Goal: Navigation & Orientation: Find specific page/section

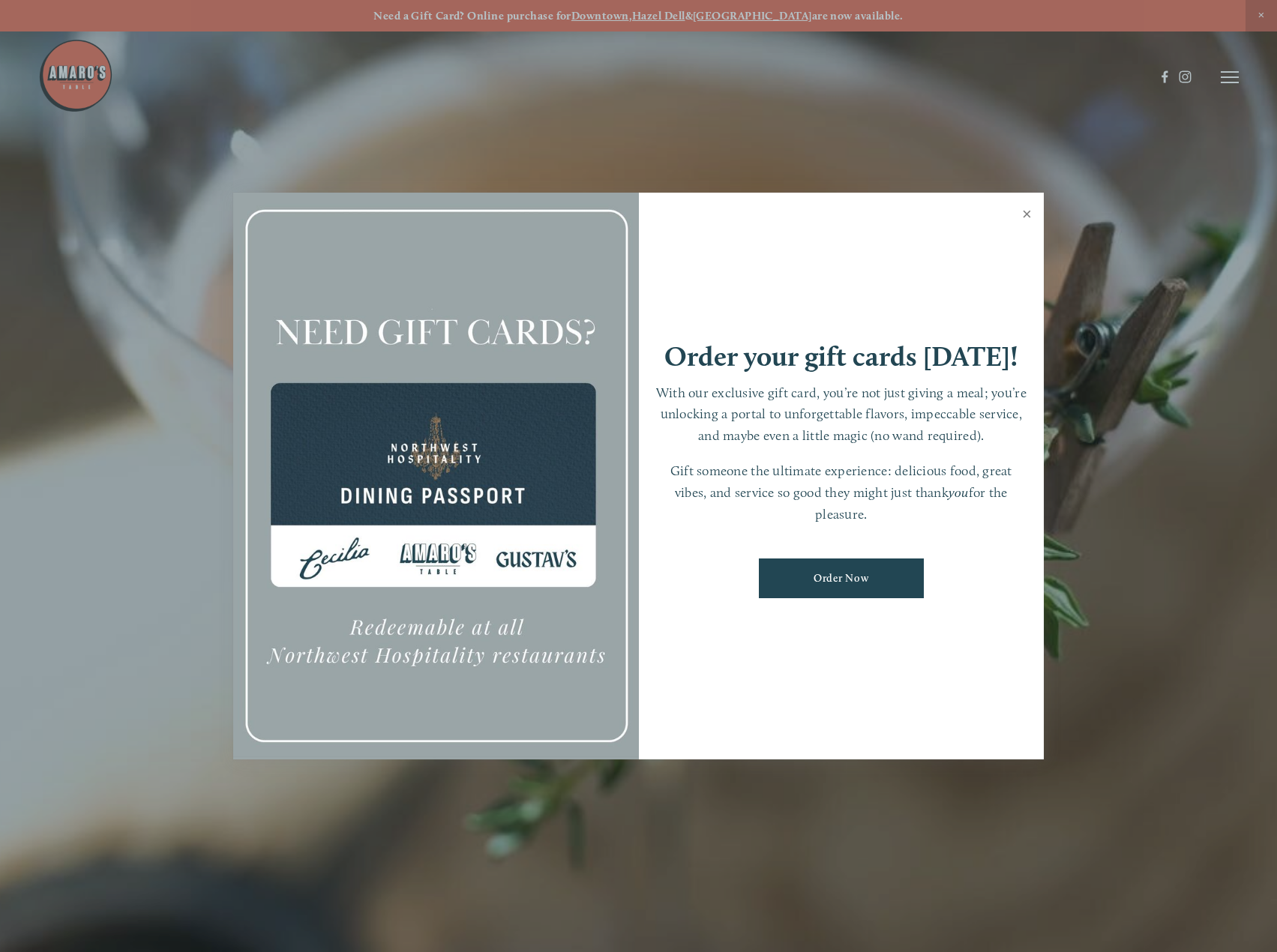
click at [1022, 214] on link "Close" at bounding box center [1026, 215] width 30 height 42
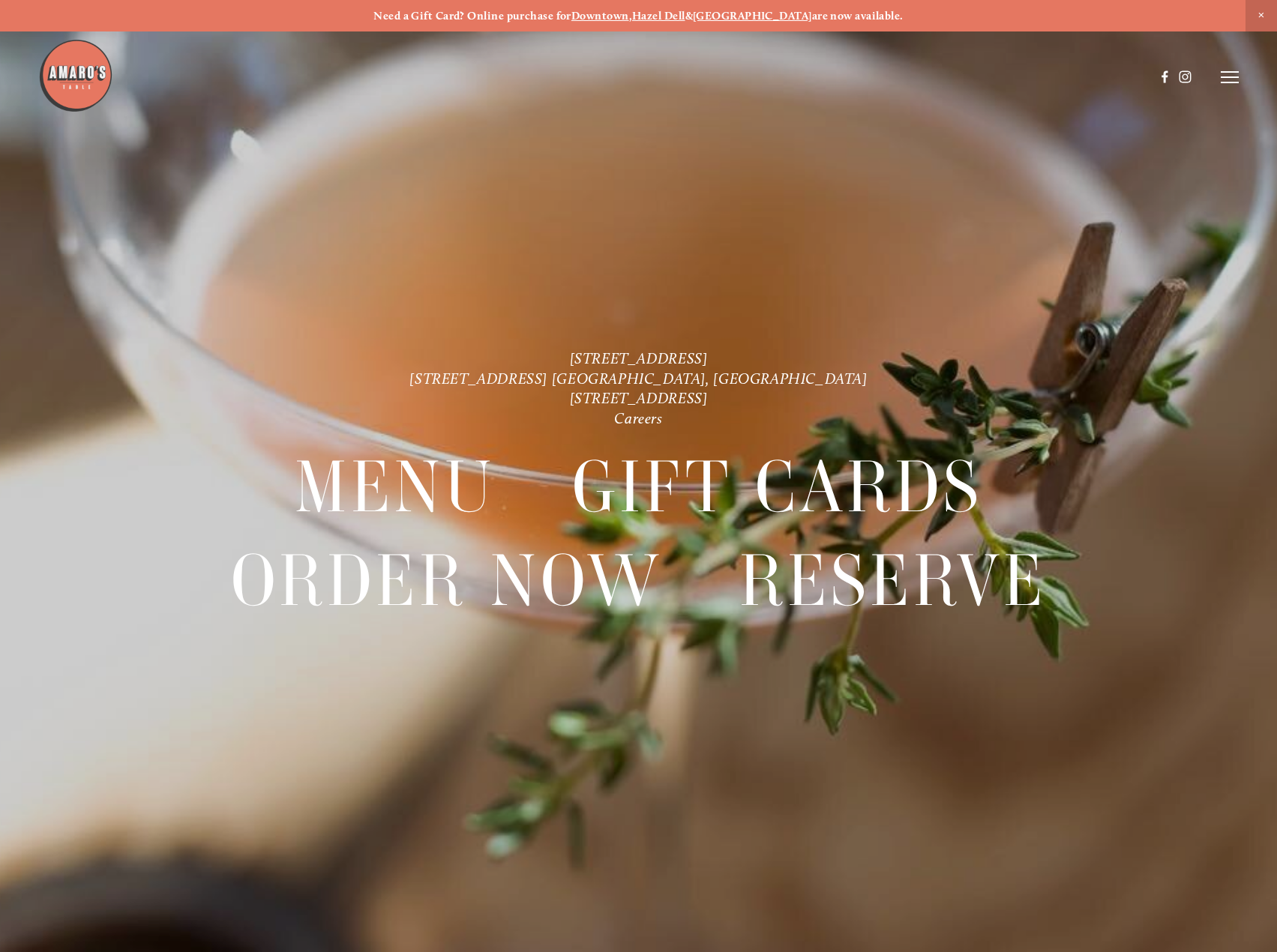
click at [1226, 65] on header "Menu Order Now Visit Gallery 0" at bounding box center [638, 77] width 1200 height 154
click at [1225, 77] on icon at bounding box center [1230, 77] width 18 height 14
click at [939, 77] on span "Menu" at bounding box center [940, 76] width 29 height 13
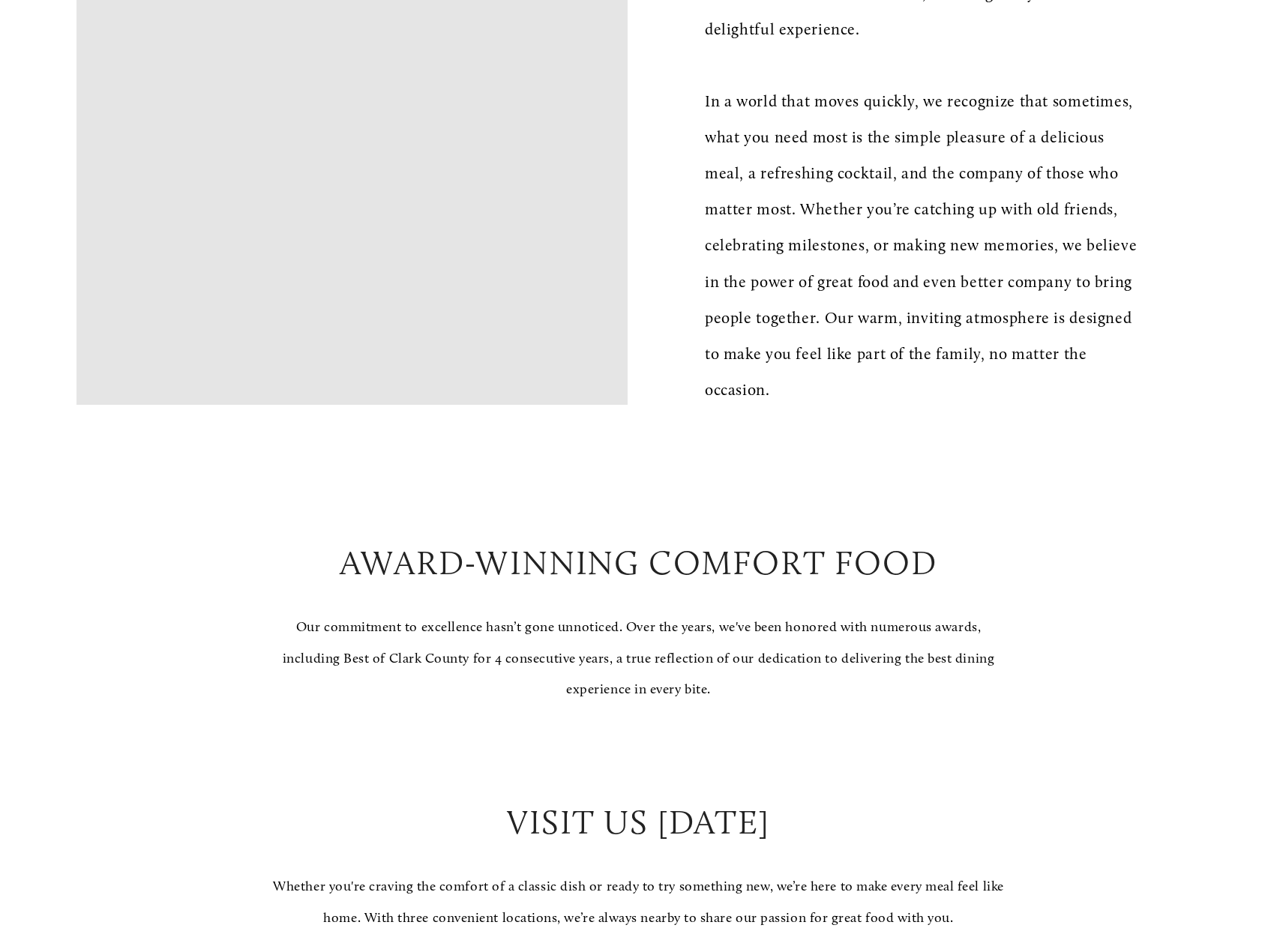
scroll to position [1199, 0]
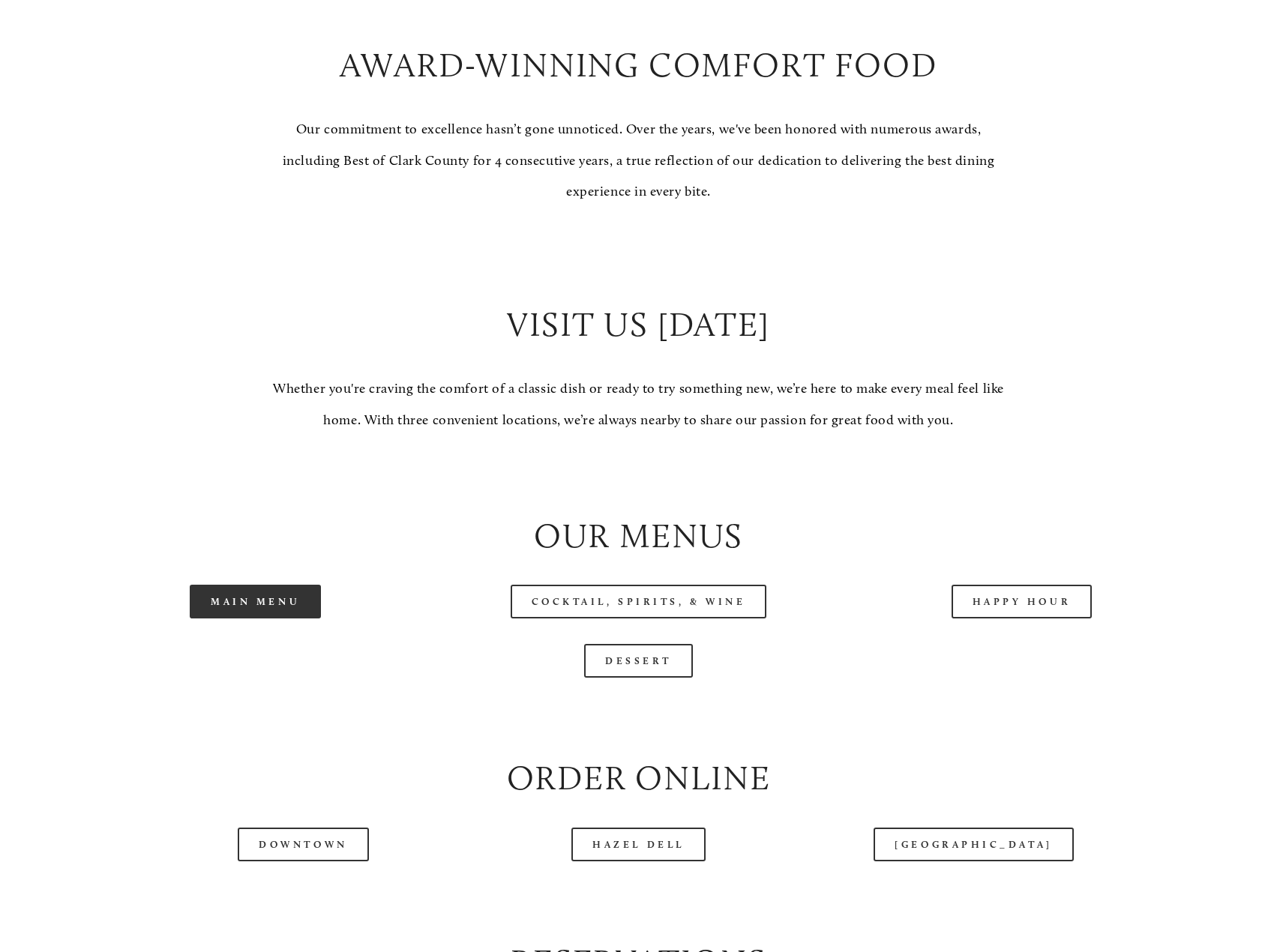
click at [274, 606] on link "Main Menu" at bounding box center [255, 602] width 131 height 34
